Goal: Information Seeking & Learning: Learn about a topic

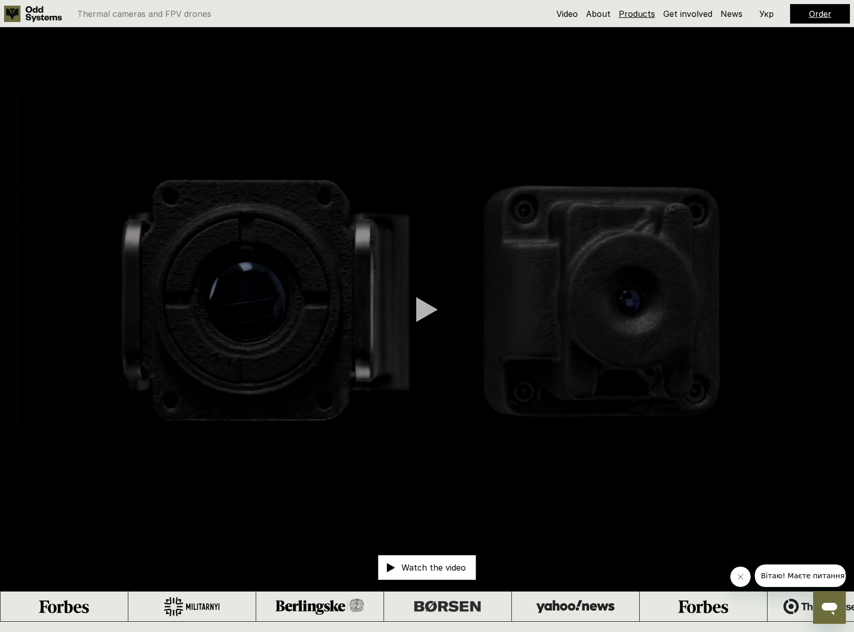
click at [642, 12] on link "Products" at bounding box center [637, 14] width 36 height 10
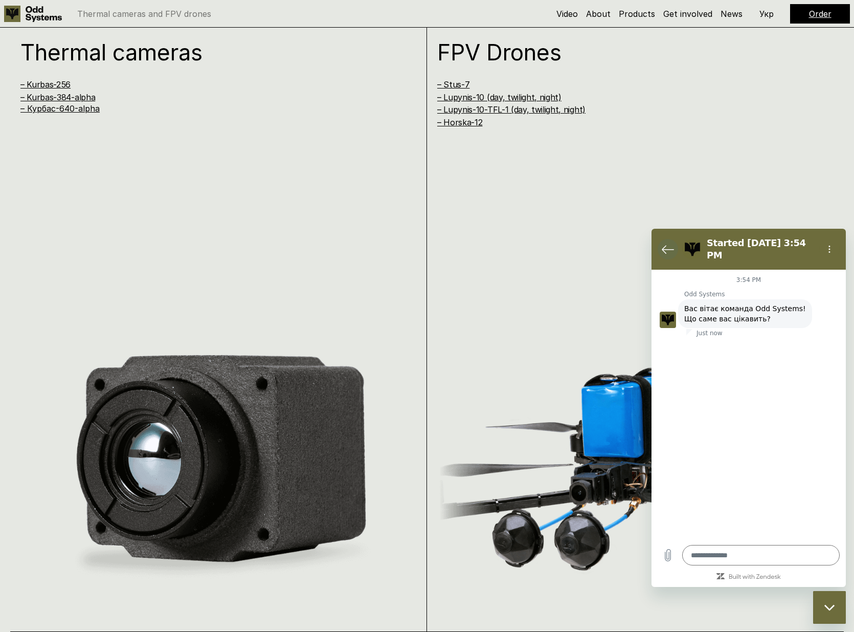
type textarea "*"
click at [830, 249] on circle "Options menu" at bounding box center [830, 250] width 2 height 2
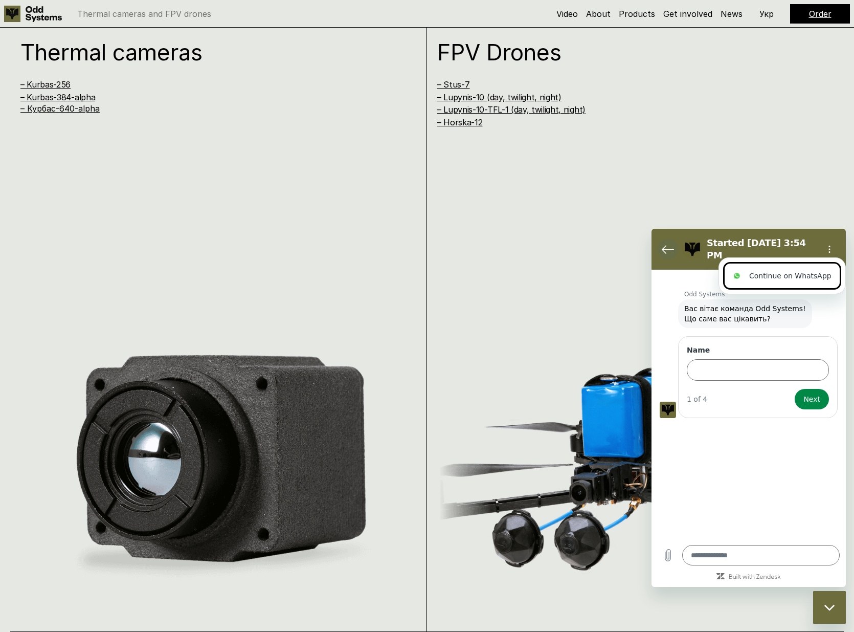
click at [665, 248] on icon "Back to the conversation list" at bounding box center [668, 249] width 12 height 12
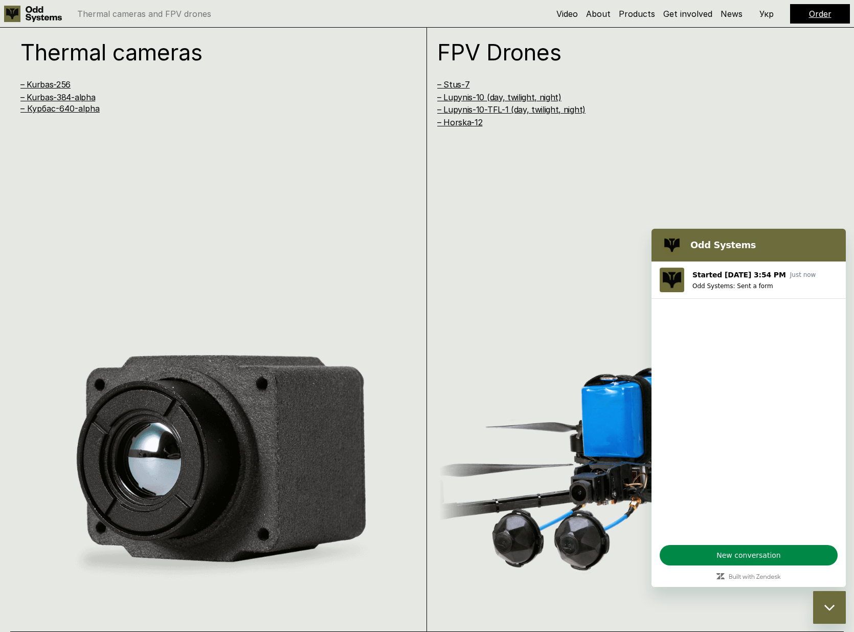
click at [674, 239] on figure at bounding box center [672, 245] width 20 height 20
click at [827, 610] on icon "Close messaging window" at bounding box center [830, 607] width 11 height 7
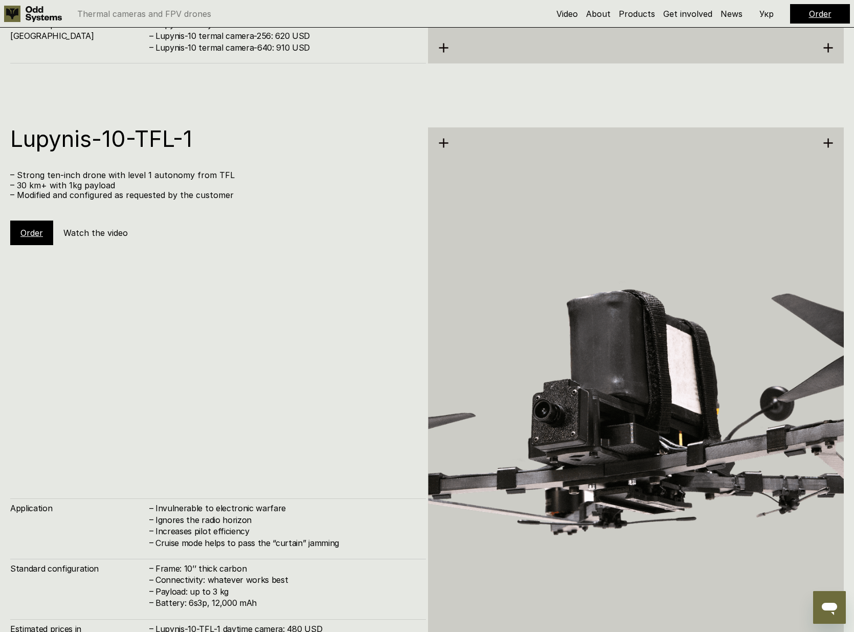
scroll to position [5033, 0]
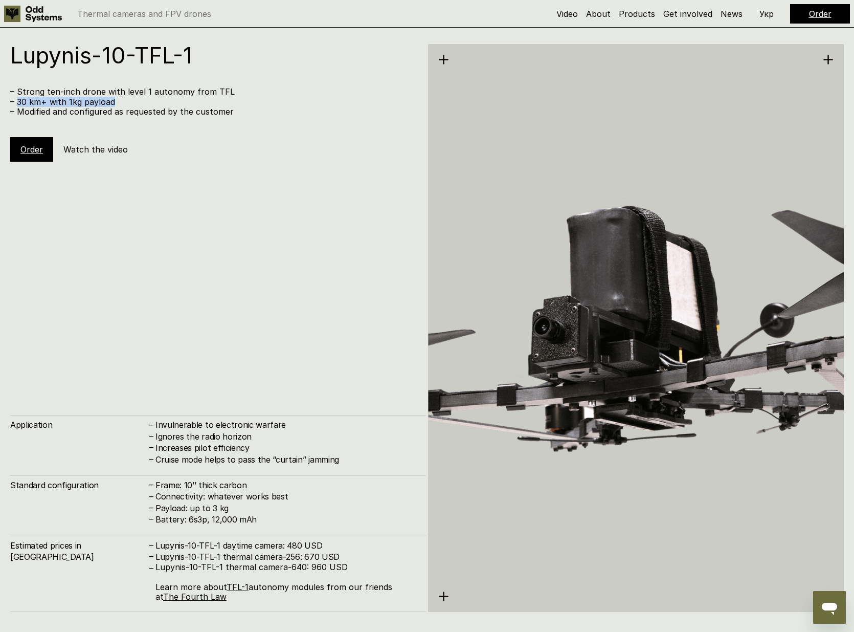
drag, startPoint x: 19, startPoint y: 101, endPoint x: 129, endPoint y: 102, distance: 110.5
click at [129, 102] on p "– 30 km+ with 1kg payload" at bounding box center [213, 102] width 406 height 10
click at [126, 101] on p "– 30 km+ with 1kg payload" at bounding box center [213, 102] width 406 height 10
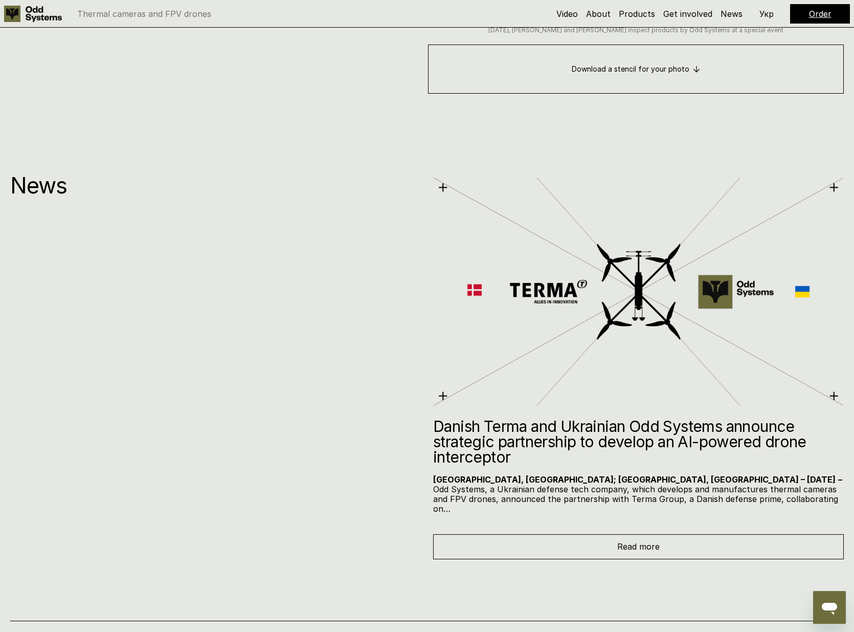
scroll to position [6753, 0]
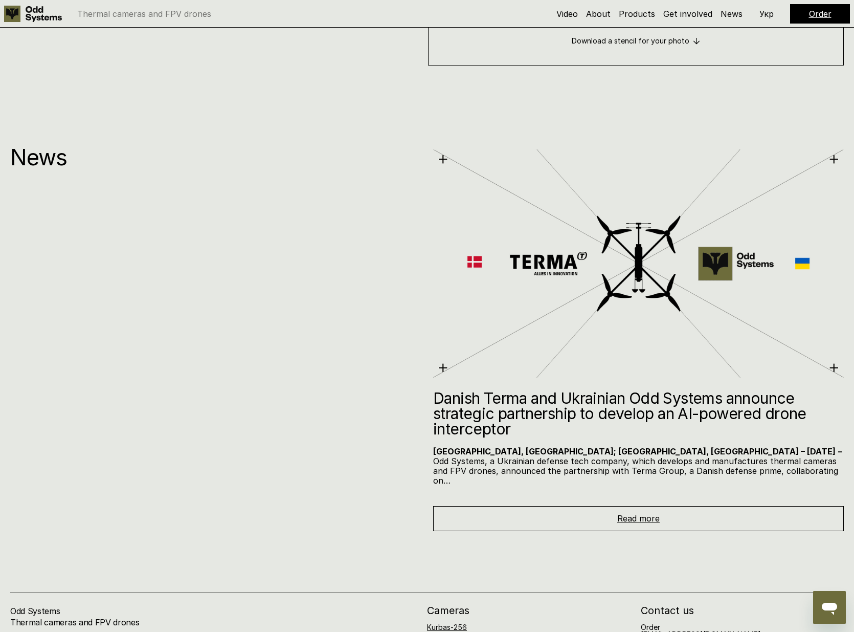
click at [619, 513] on span "Read more" at bounding box center [638, 518] width 42 height 10
